Goal: Answer question/provide support

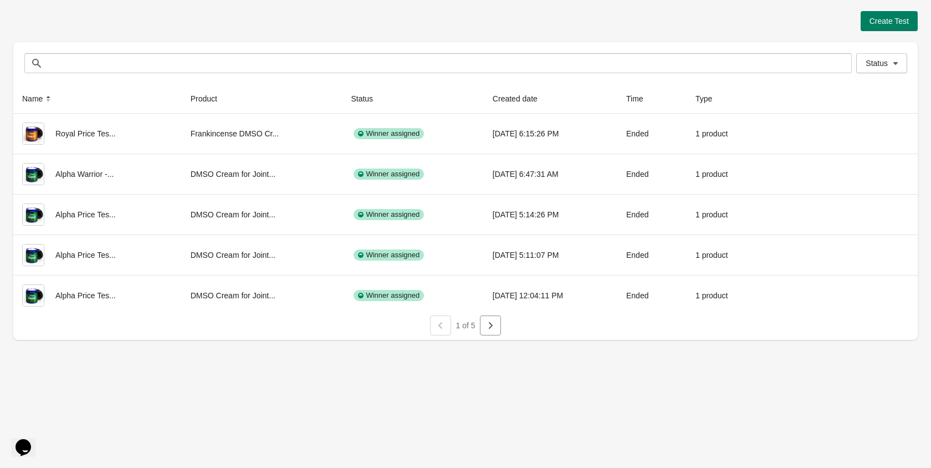
click at [35, 438] on button "Opens Chat This icon Opens the chat window." at bounding box center [23, 447] width 24 height 19
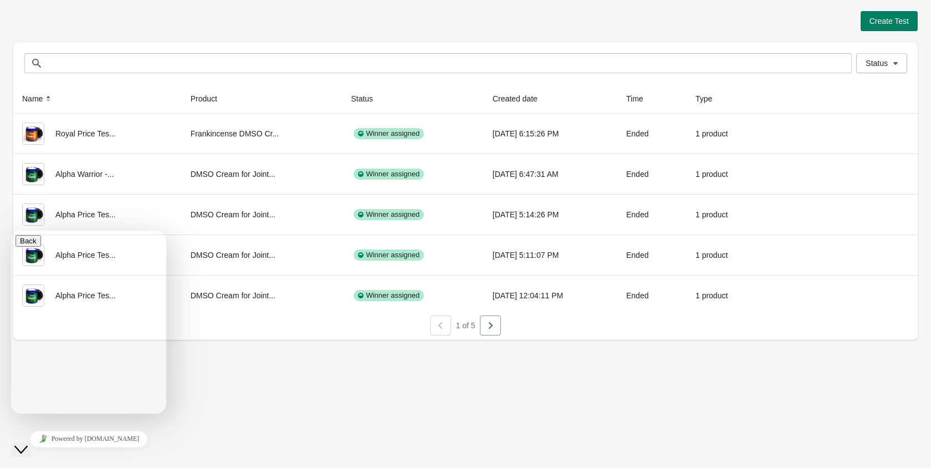
scroll to position [130, 0]
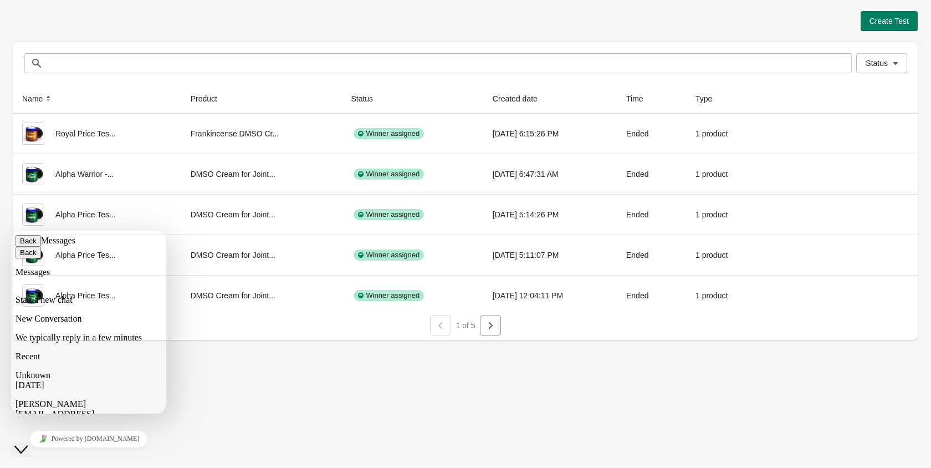
scroll to position [55, 0]
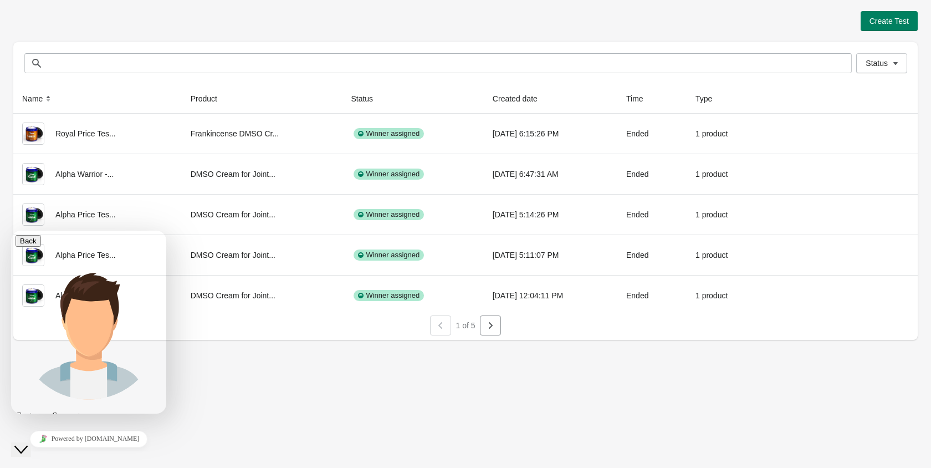
scroll to position [219, 0]
drag, startPoint x: 103, startPoint y: 337, endPoint x: 80, endPoint y: 303, distance: 40.7
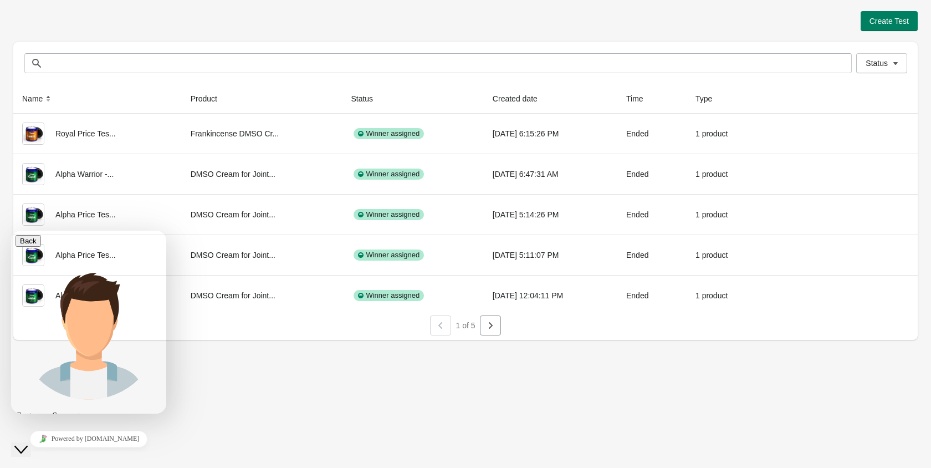
copy span "I want to split test some content on the cart page, but when I visit the cart p…"
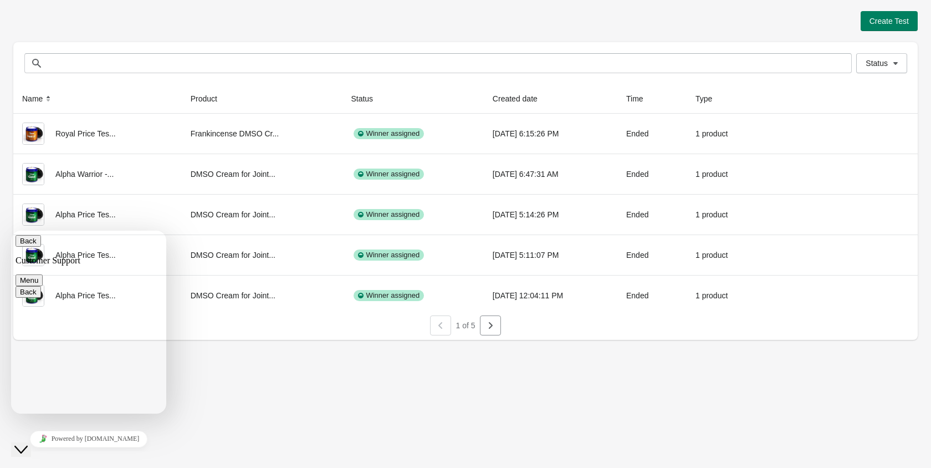
paste textarea "**********"
type textarea "**********"
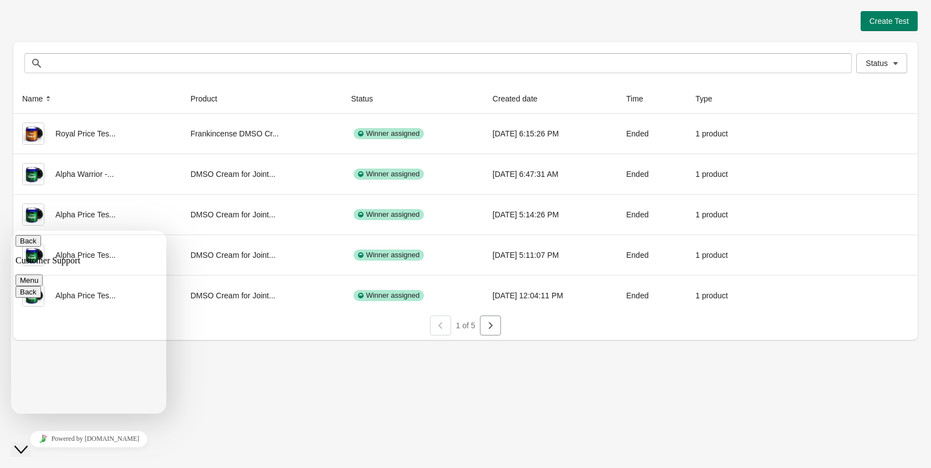
scroll to position [175, 0]
click at [43, 274] on button "Menu" at bounding box center [29, 280] width 27 height 12
click at [28, 443] on icon "Close Chat This icon closes the chat window." at bounding box center [20, 449] width 13 height 13
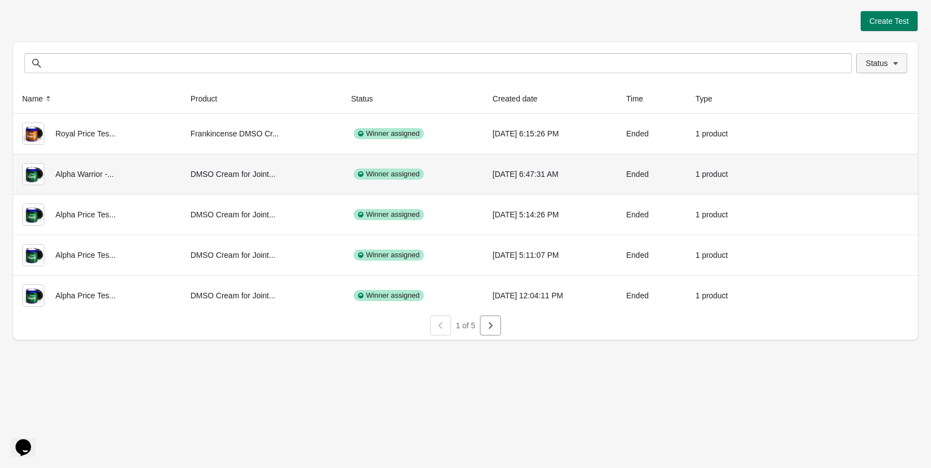
click at [890, 57] on button "Status" at bounding box center [881, 63] width 51 height 20
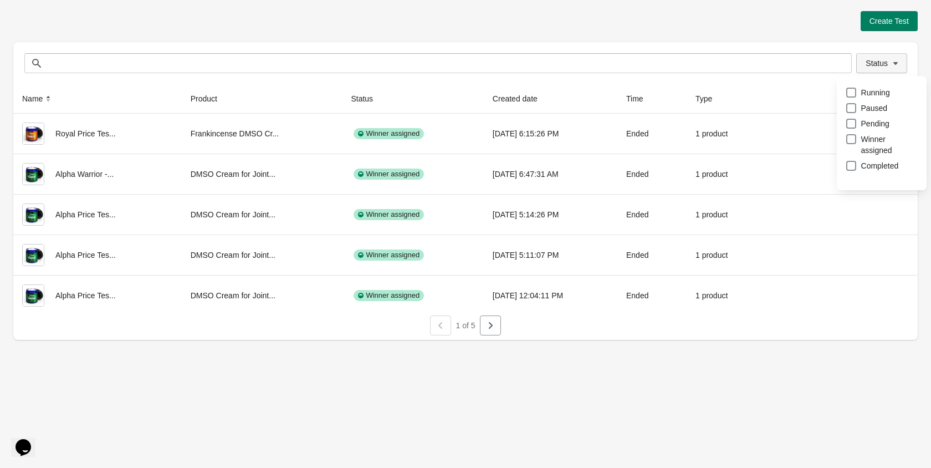
scroll to position [0, 0]
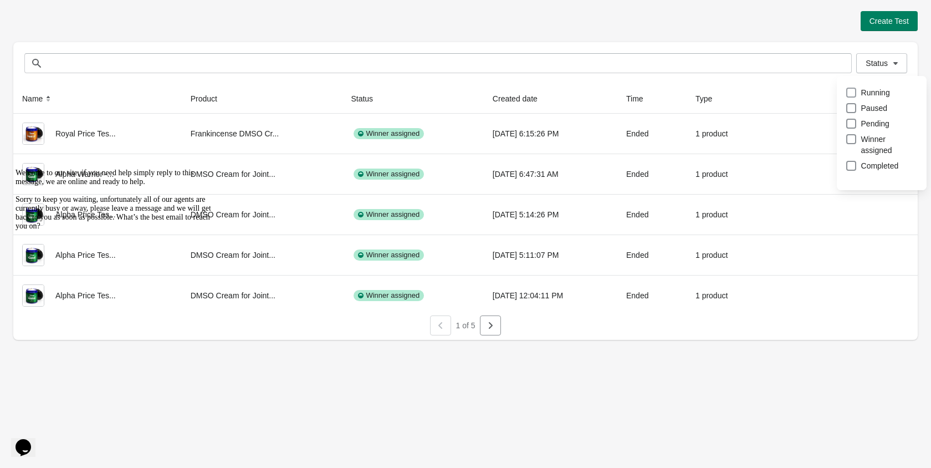
click at [855, 88] on span at bounding box center [851, 93] width 10 height 10
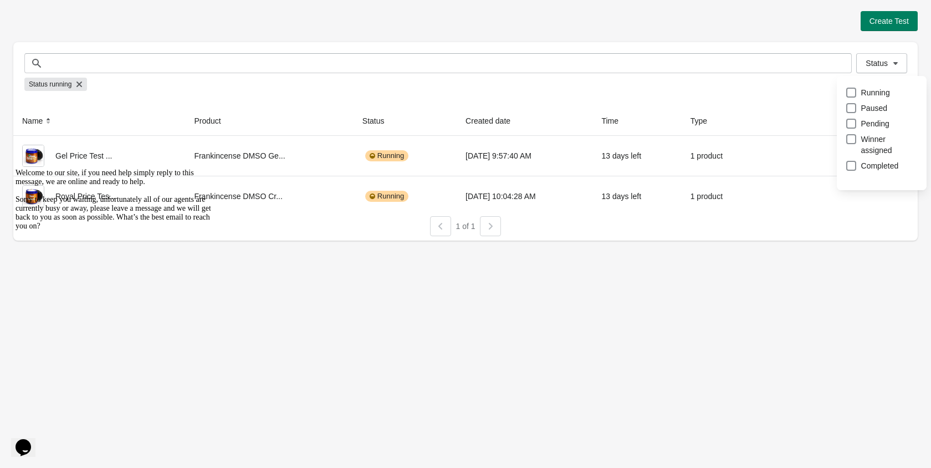
click at [612, 84] on div "Status running" at bounding box center [465, 84] width 882 height 22
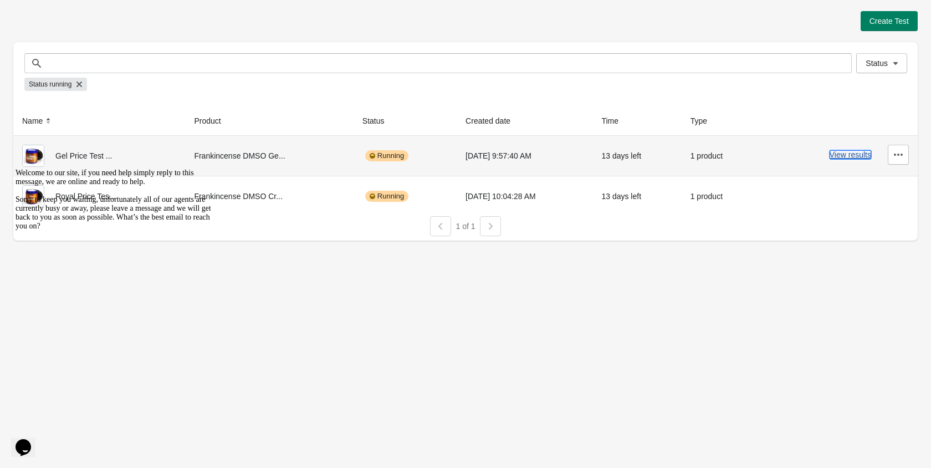
click at [840, 158] on button "View results" at bounding box center [851, 154] width 42 height 9
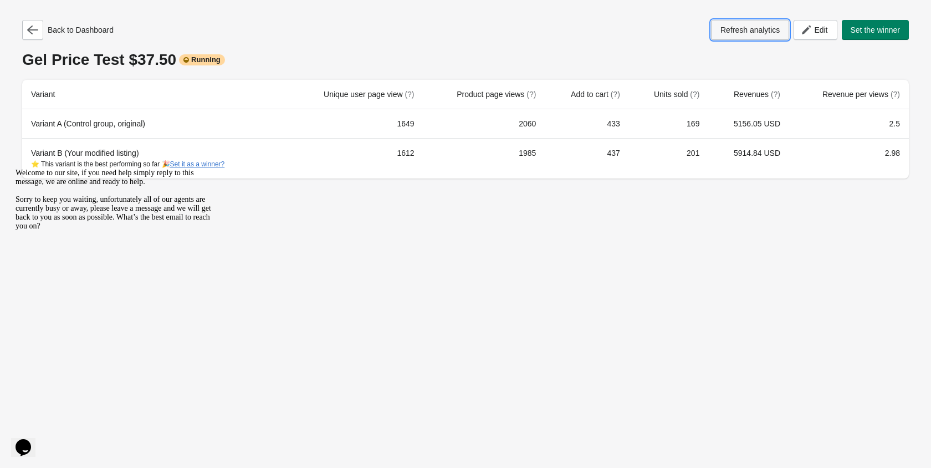
click at [743, 25] on span "Refresh analytics" at bounding box center [750, 29] width 59 height 9
click at [28, 34] on icon "button" at bounding box center [32, 29] width 11 height 11
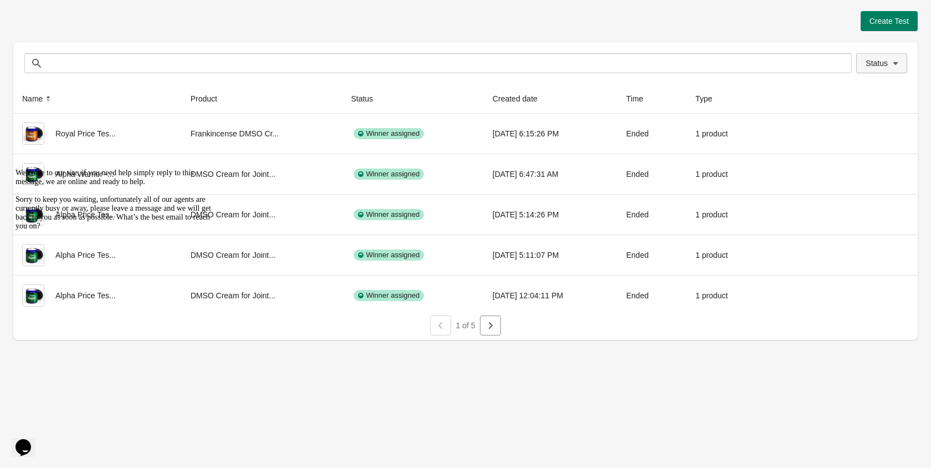
click at [892, 62] on icon "button" at bounding box center [895, 63] width 11 height 11
click at [856, 95] on label "Running" at bounding box center [868, 93] width 44 height 16
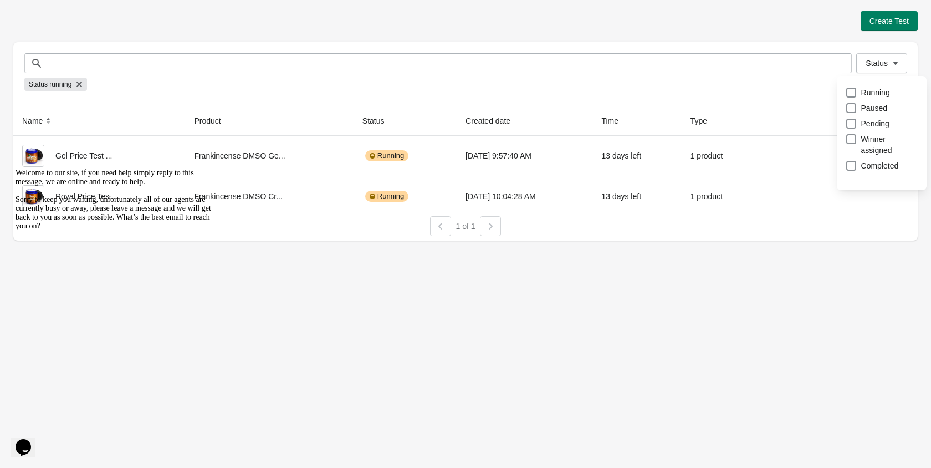
click at [649, 26] on div "Create Test" at bounding box center [465, 21] width 905 height 20
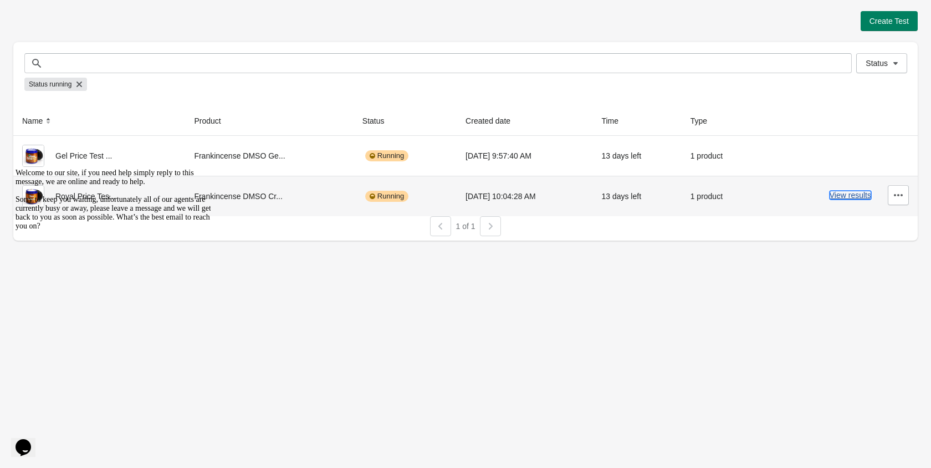
click at [842, 193] on button "View results" at bounding box center [851, 195] width 42 height 9
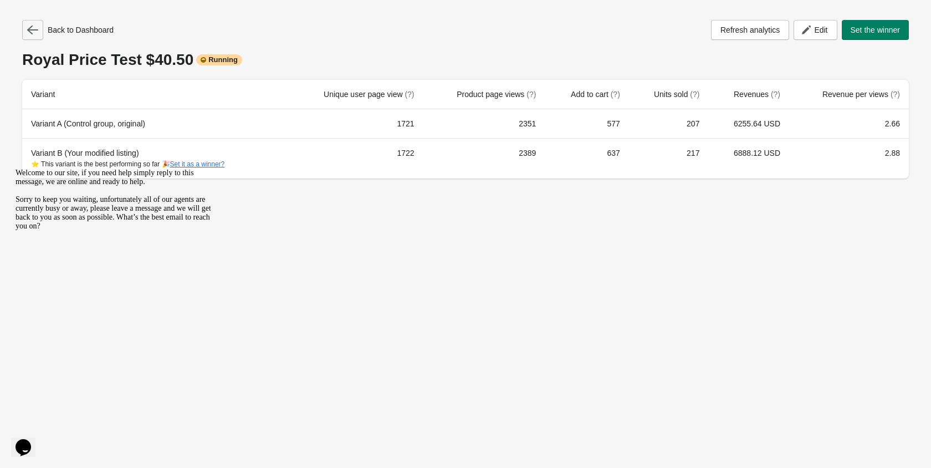
click at [29, 30] on icon "button" at bounding box center [32, 29] width 11 height 9
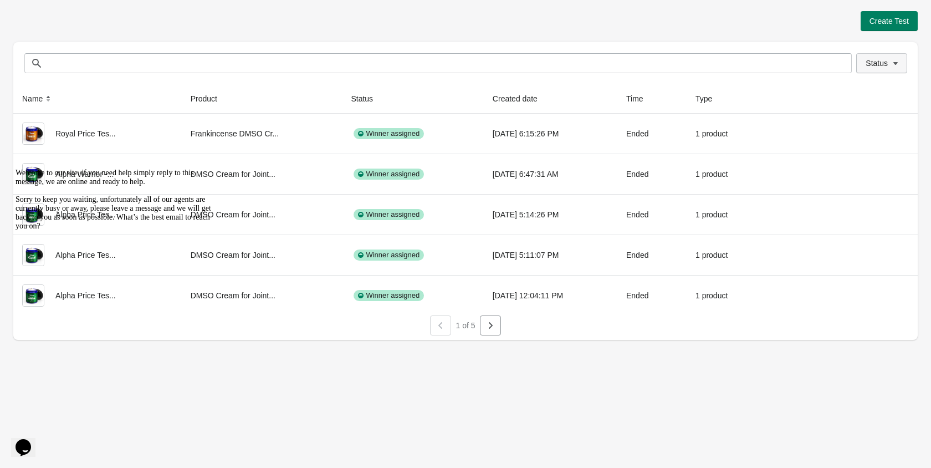
click at [892, 69] on button "Status" at bounding box center [881, 63] width 51 height 20
click at [852, 89] on span at bounding box center [851, 93] width 10 height 10
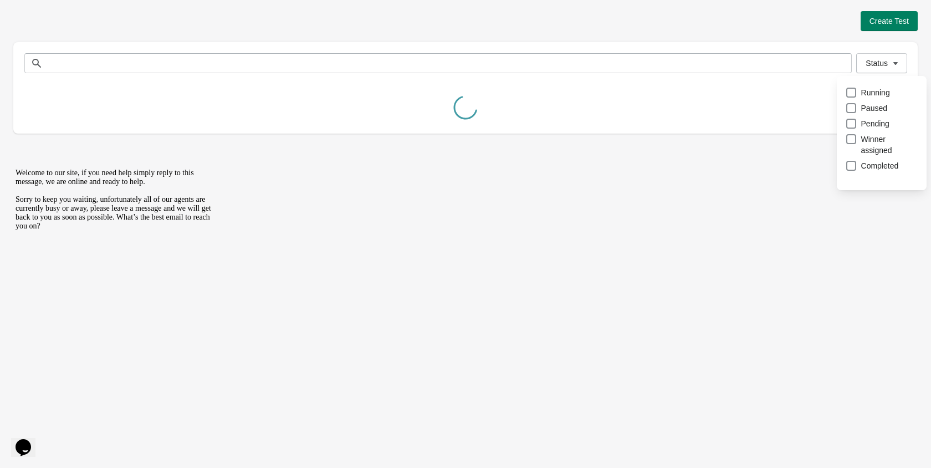
click at [634, 20] on div "Create Test" at bounding box center [465, 21] width 905 height 20
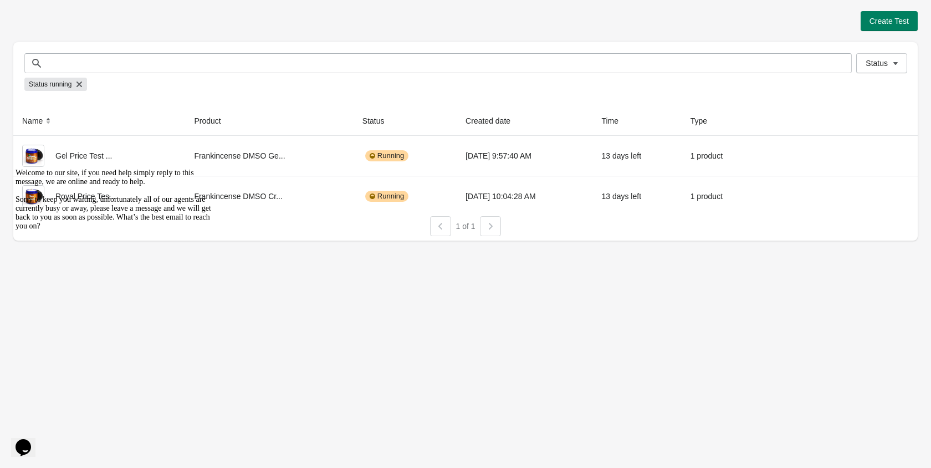
drag, startPoint x: 22, startPoint y: 248, endPoint x: 35, endPoint y: 412, distance: 164.6
click at [16, 168] on icon "Chat attention grabber" at bounding box center [16, 168] width 0 height 0
